Goal: Information Seeking & Learning: Learn about a topic

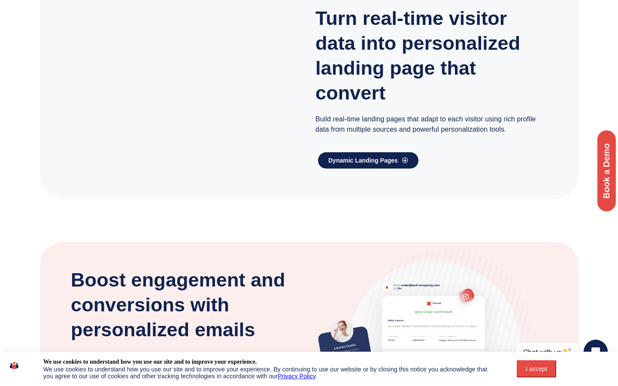
scroll to position [1448, 0]
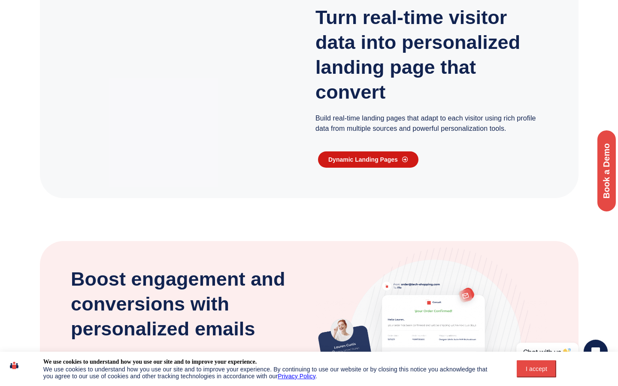
click at [392, 162] on span "Dynamic Landing Pages" at bounding box center [362, 160] width 69 height 6
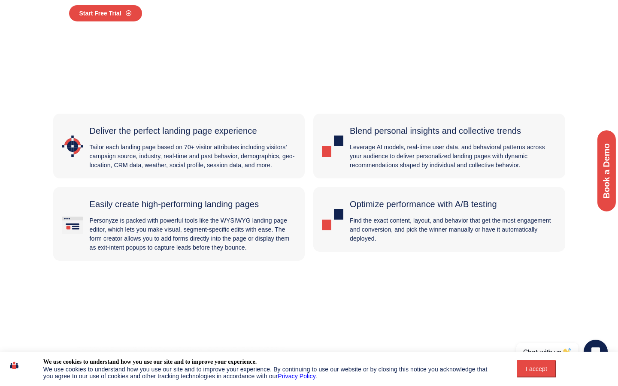
scroll to position [179, 0]
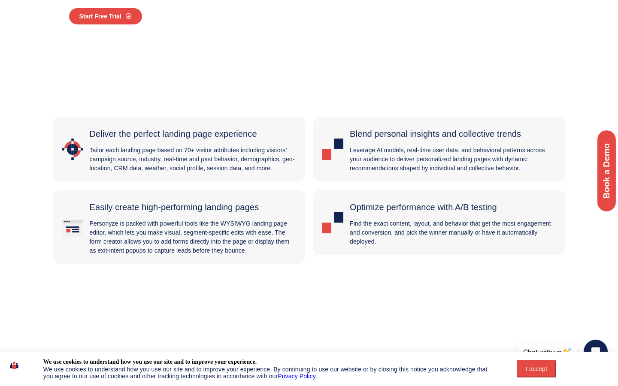
click at [241, 222] on p "Personyze is packed with powerful tools like the WYSIWYG landing page editor, w…" at bounding box center [193, 237] width 207 height 36
drag, startPoint x: 222, startPoint y: 224, endPoint x: 295, endPoint y: 224, distance: 72.9
click at [295, 224] on p "Personyze is packed with powerful tools like the WYSIWYG landing page editor, w…" at bounding box center [193, 237] width 207 height 36
copy p "WYSIWYG landing page"
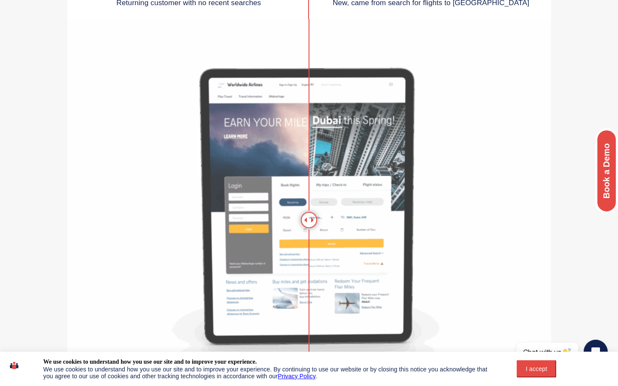
scroll to position [1358, 0]
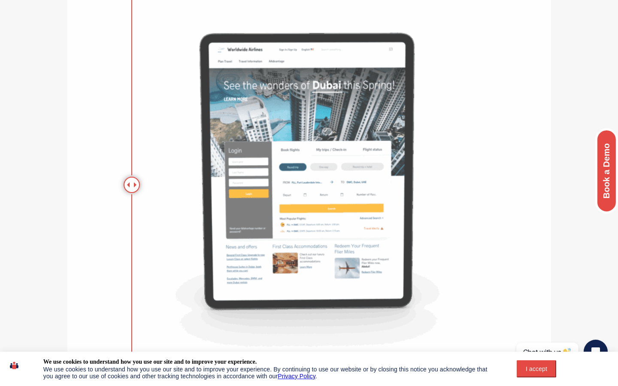
drag, startPoint x: 307, startPoint y: 189, endPoint x: 132, endPoint y: 217, distance: 177.4
click at [132, 193] on div at bounding box center [132, 185] width 16 height 16
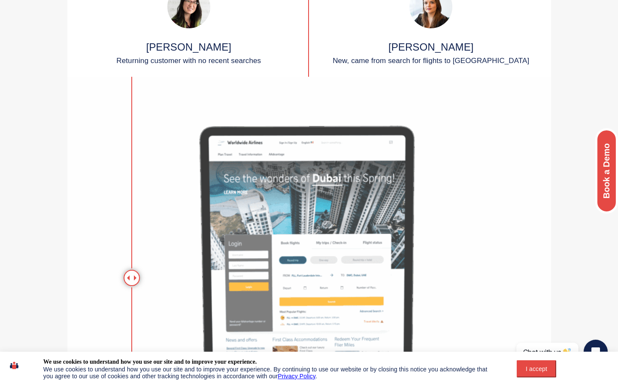
scroll to position [1283, 0]
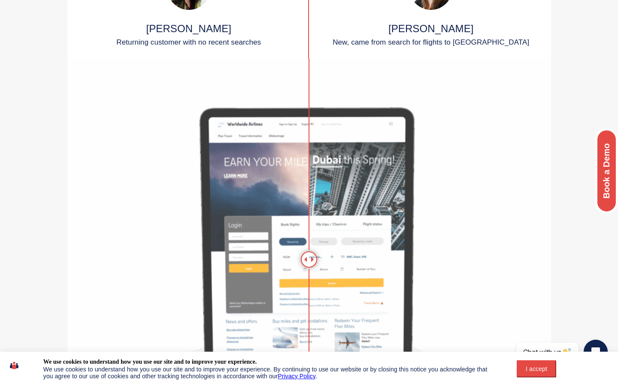
drag, startPoint x: 129, startPoint y: 260, endPoint x: 309, endPoint y: 302, distance: 184.7
click at [309, 268] on div at bounding box center [309, 259] width 16 height 16
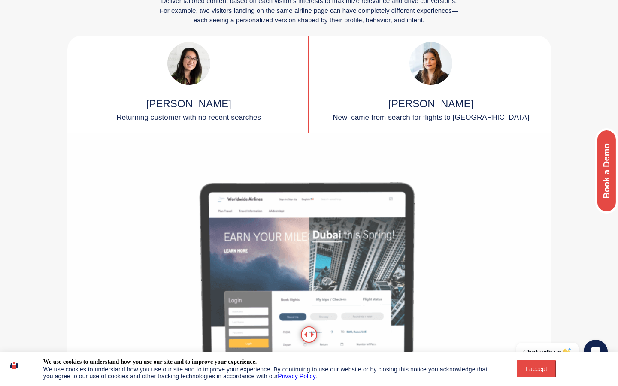
scroll to position [1207, 0]
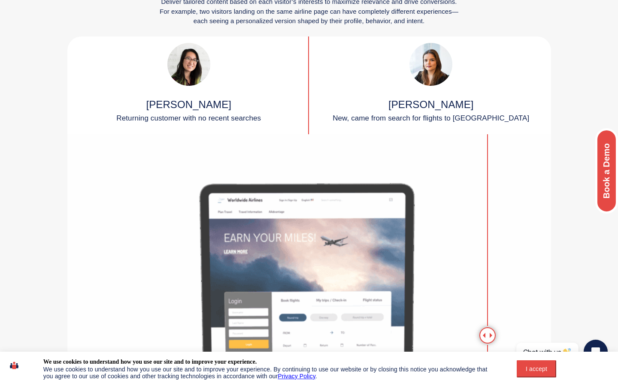
drag, startPoint x: 305, startPoint y: 334, endPoint x: 487, endPoint y: 336, distance: 182.3
click at [487, 336] on div at bounding box center [487, 335] width 16 height 16
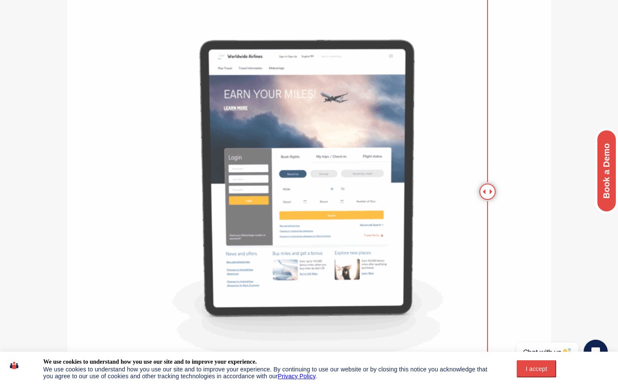
scroll to position [1357, 0]
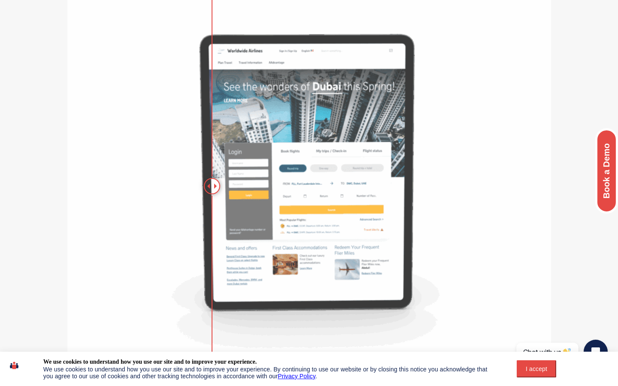
drag, startPoint x: 485, startPoint y: 185, endPoint x: 212, endPoint y: 214, distance: 274.8
click at [212, 214] on div at bounding box center [308, 186] width 483 height 403
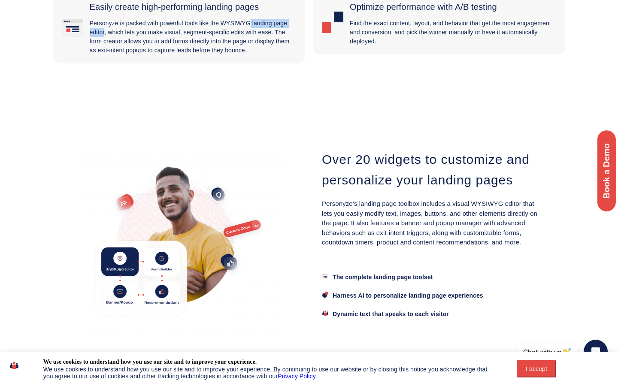
scroll to position [0, 0]
